Goal: Find specific page/section: Find specific page/section

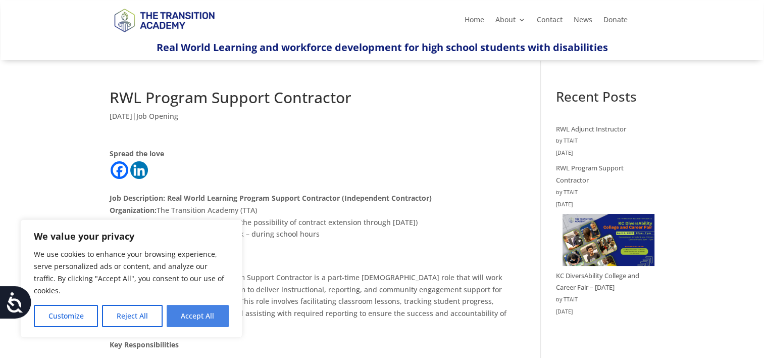
click at [207, 316] on button "Accept All" at bounding box center [198, 316] width 62 height 22
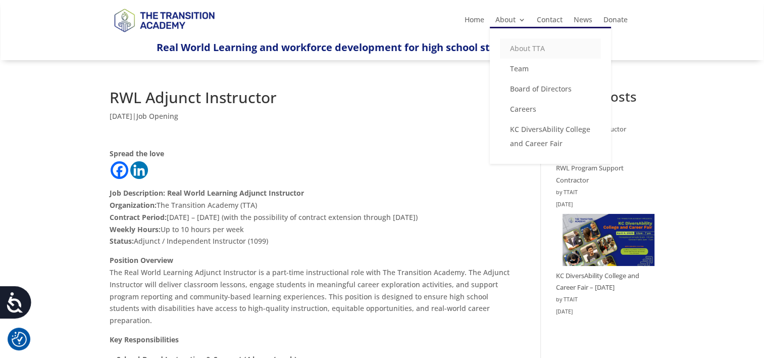
click at [521, 53] on link "About TTA" at bounding box center [550, 48] width 101 height 20
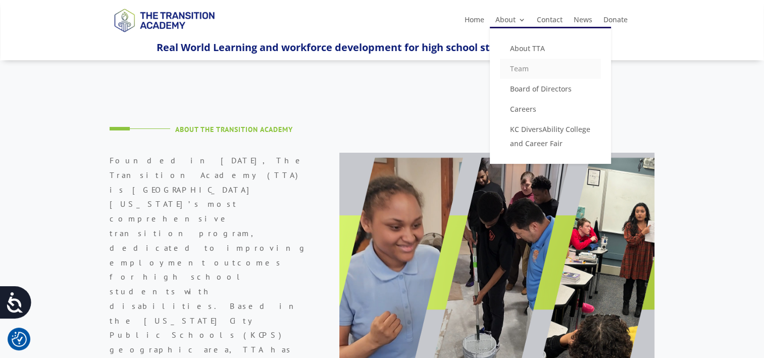
click at [533, 68] on link "Team" at bounding box center [550, 69] width 101 height 20
